Goal: Task Accomplishment & Management: Use online tool/utility

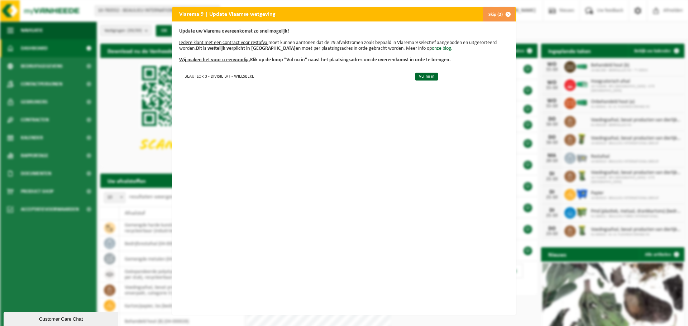
click at [496, 15] on button "Skip (2)" at bounding box center [498, 14] width 33 height 14
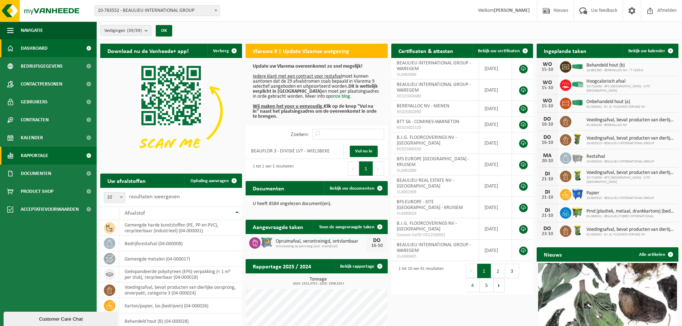
click at [45, 156] on span "Rapportage" at bounding box center [35, 156] width 28 height 18
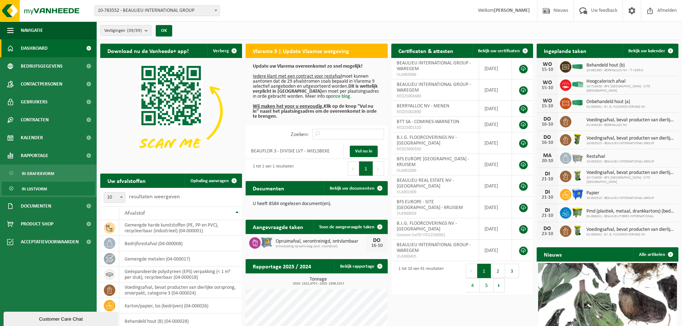
click at [38, 187] on span "In lijstvorm" at bounding box center [34, 189] width 25 height 14
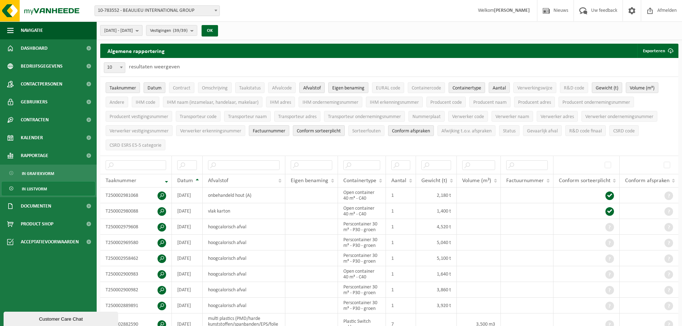
click at [143, 30] on button "[DATE] - [DATE]" at bounding box center [121, 30] width 42 height 11
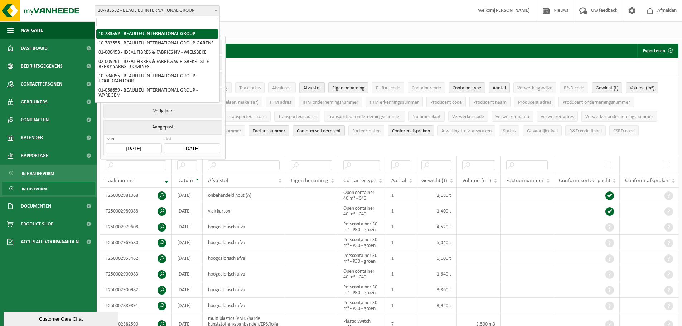
click at [158, 10] on span "10-783552 - BEAULIEU INTERNATIONAL GROUP" at bounding box center [157, 11] width 125 height 10
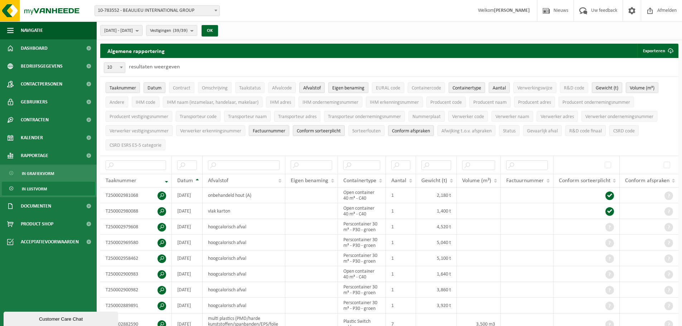
click at [158, 10] on span "10-783552 - BEAULIEU INTERNATIONAL GROUP" at bounding box center [157, 11] width 125 height 10
click at [221, 86] on span "Omschrijving" at bounding box center [215, 88] width 26 height 5
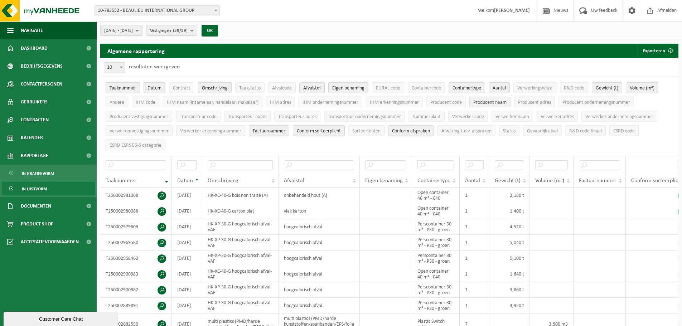
click at [497, 102] on span "Producent naam" at bounding box center [490, 102] width 33 height 5
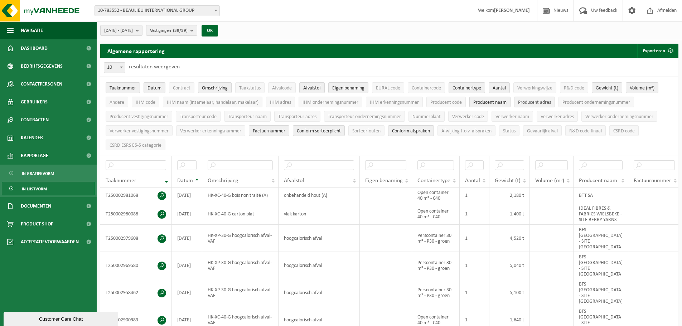
click at [533, 102] on span "Producent adres" at bounding box center [534, 102] width 33 height 5
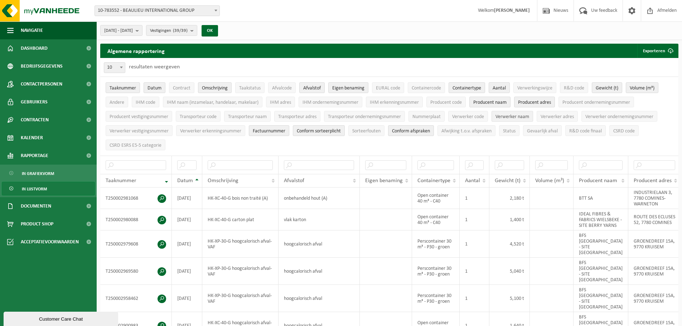
click at [529, 114] on span "Verwerker naam" at bounding box center [513, 116] width 34 height 5
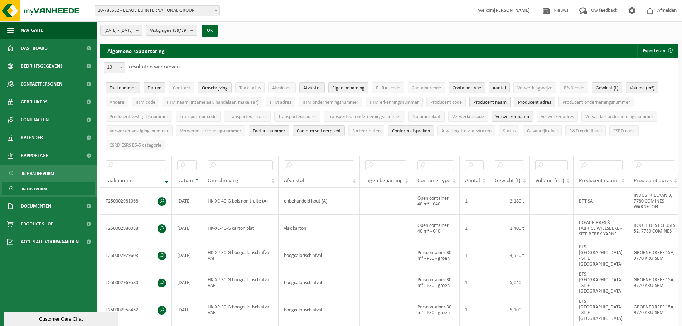
click at [350, 87] on span "Eigen benaming" at bounding box center [348, 88] width 32 height 5
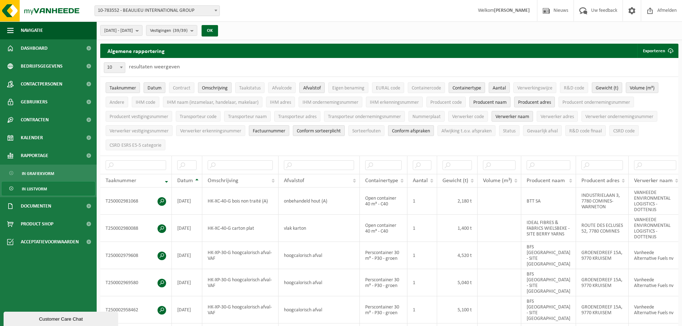
click at [422, 130] on span "Conform afspraken" at bounding box center [411, 131] width 38 height 5
click at [648, 58] on div "10 25 50 100 10 resultaten weergeven" at bounding box center [389, 67] width 578 height 19
click at [650, 51] on button "Exporteren" at bounding box center [658, 51] width 40 height 14
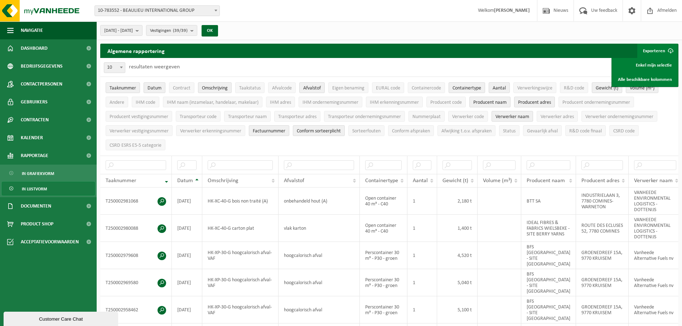
click at [358, 69] on div "10 25 50 100 10 resultaten weergeven" at bounding box center [389, 67] width 578 height 19
click at [133, 28] on span "[DATE] - [DATE]" at bounding box center [118, 30] width 29 height 11
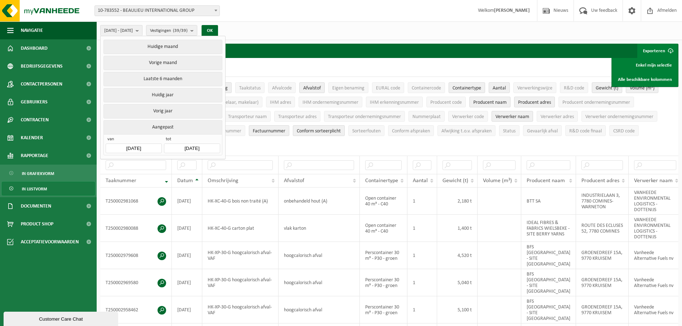
click at [143, 145] on input "[DATE]" at bounding box center [134, 149] width 56 height 10
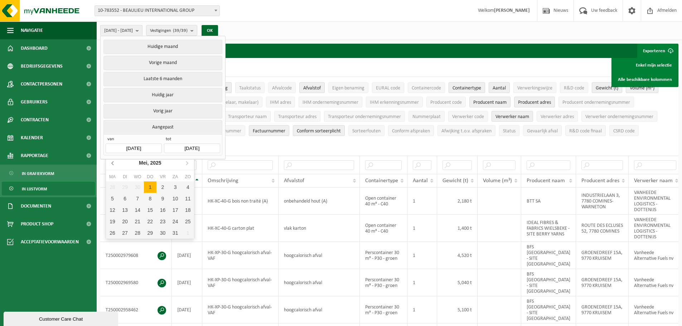
click at [113, 164] on icon at bounding box center [112, 162] width 11 height 11
click at [183, 162] on icon at bounding box center [186, 162] width 11 height 11
click at [185, 186] on div "1" at bounding box center [188, 187] width 13 height 11
type input "[DATE]"
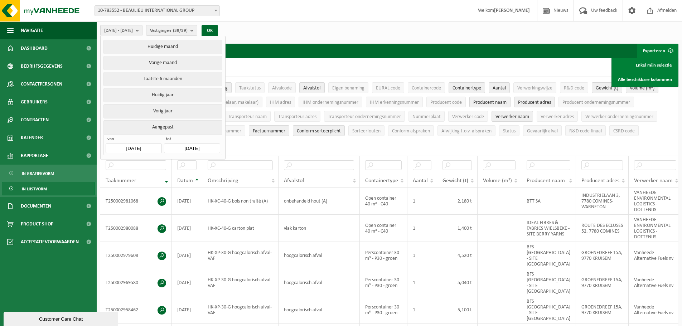
click at [192, 147] on input "[DATE]" at bounding box center [192, 149] width 56 height 10
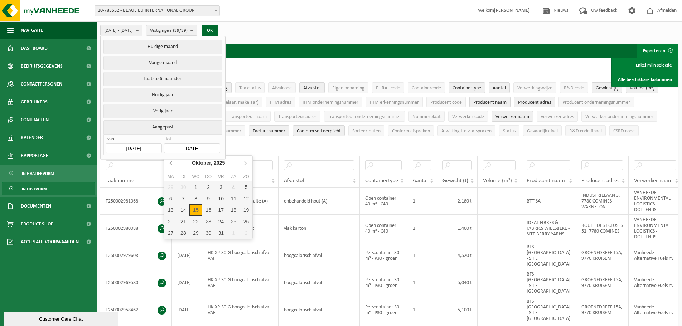
click at [172, 162] on icon at bounding box center [171, 162] width 11 height 11
click at [186, 230] on div "30" at bounding box center [183, 232] width 13 height 11
type input "[DATE]"
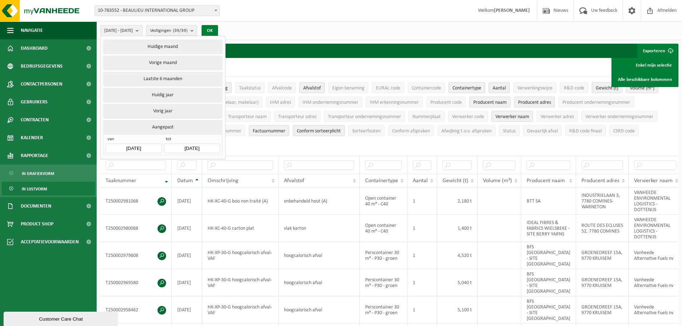
click at [218, 28] on button "OK" at bounding box center [210, 30] width 16 height 11
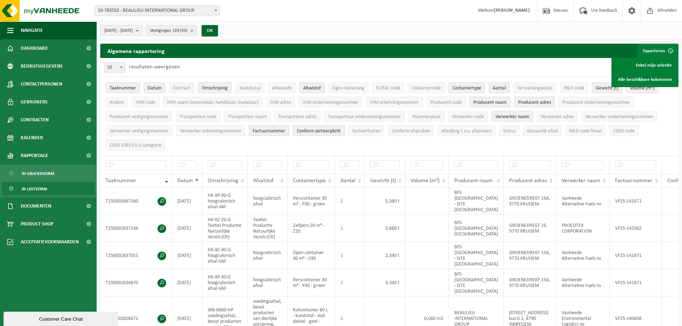
click at [133, 32] on span "[DATE] - [DATE]" at bounding box center [118, 30] width 29 height 11
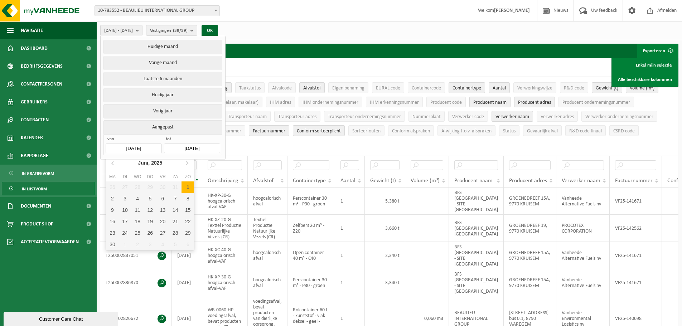
click at [141, 148] on input "[DATE]" at bounding box center [134, 149] width 56 height 10
click at [188, 165] on icon at bounding box center [186, 162] width 11 height 11
click at [129, 189] on div "1" at bounding box center [125, 187] width 13 height 11
type input "[DATE]"
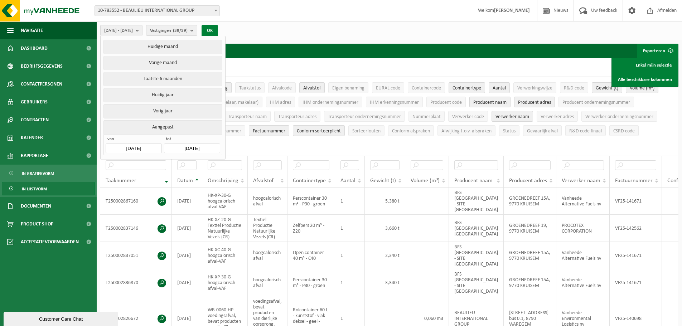
click at [218, 30] on button "OK" at bounding box center [210, 30] width 16 height 11
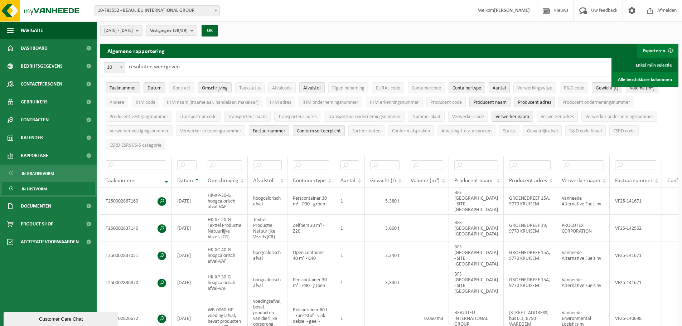
click at [645, 61] on link "Enkel mijn selectie" at bounding box center [645, 65] width 65 height 14
